Goal: Task Accomplishment & Management: Use online tool/utility

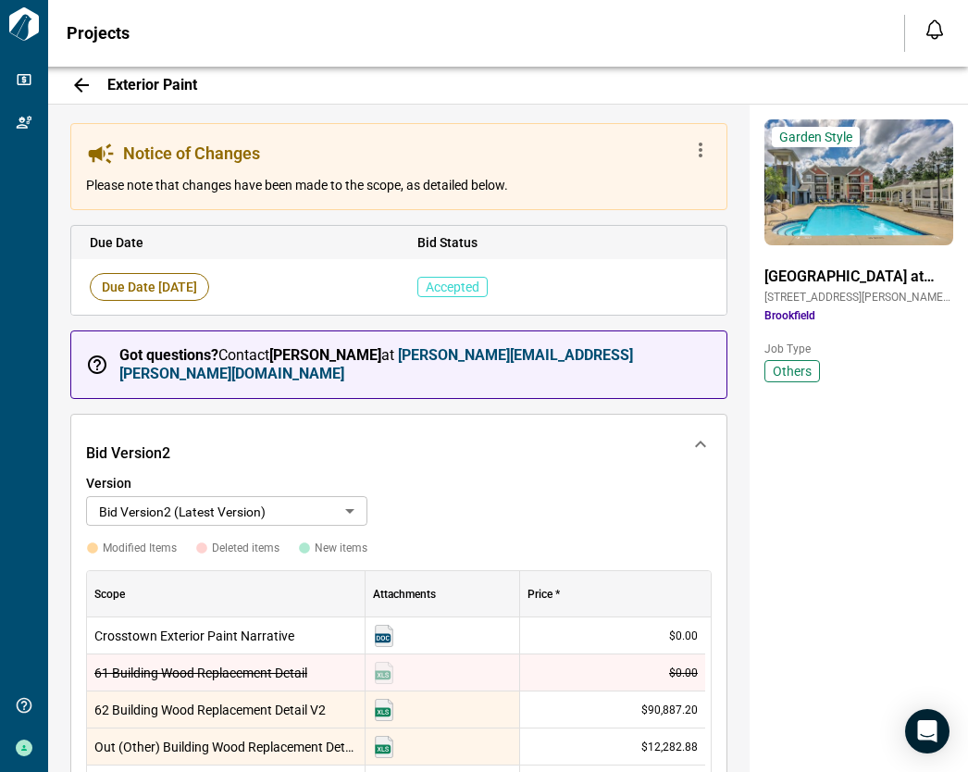
scroll to position [833, 0]
